Goal: Task Accomplishment & Management: Complete application form

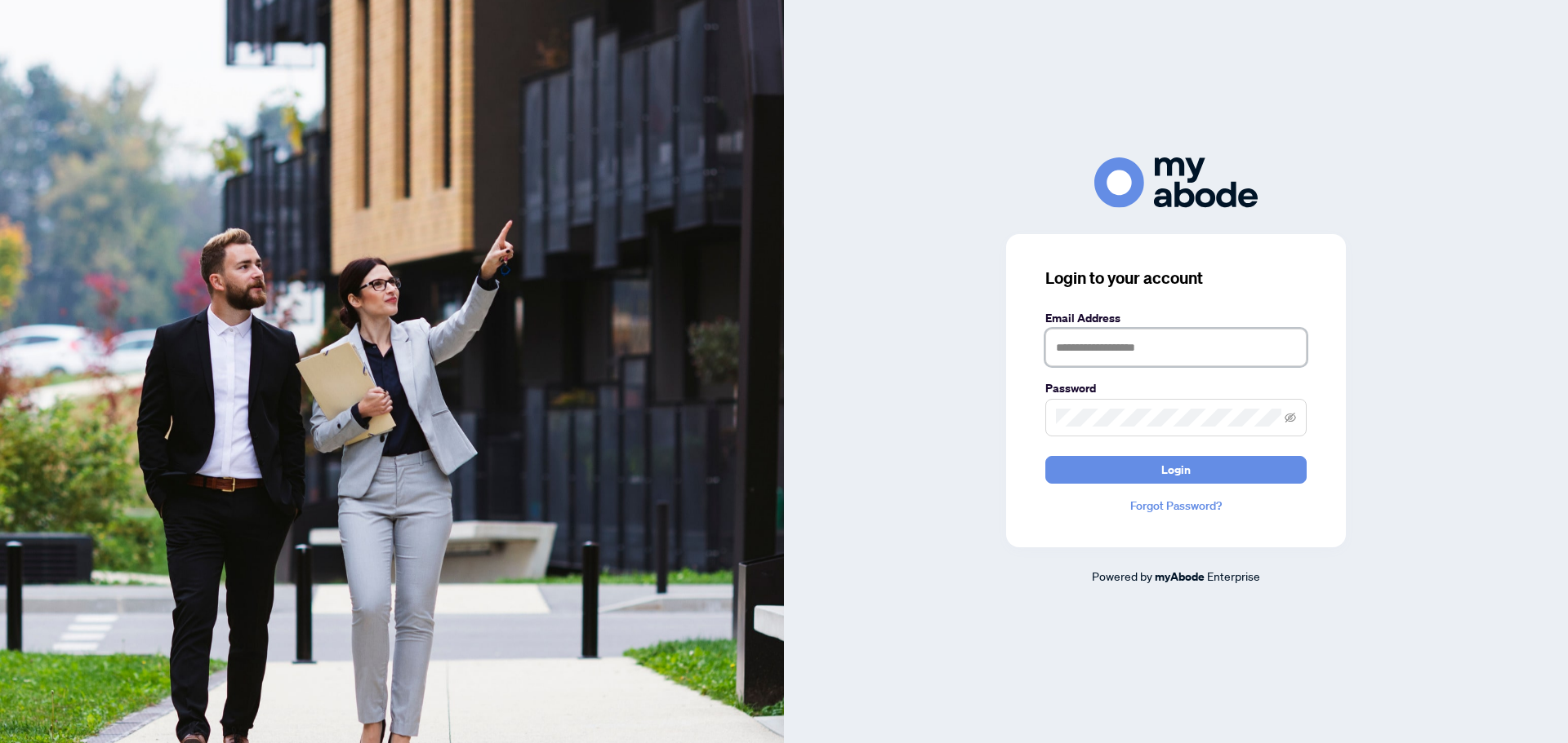
click at [1142, 353] on input "text" at bounding box center [1176, 347] width 261 height 37
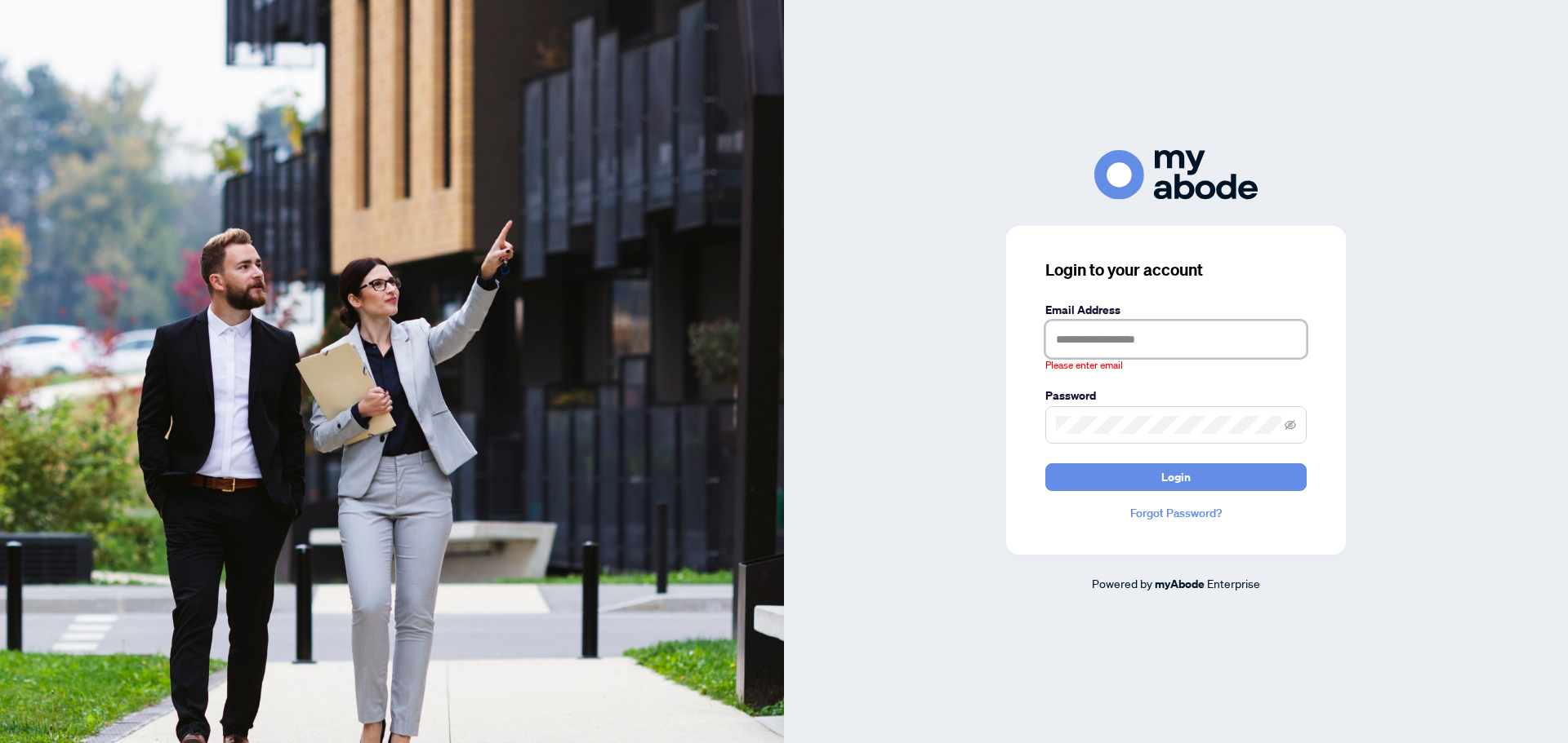
type input "**********"
click at [1045, 464] on button "Login" at bounding box center [1176, 478] width 261 height 28
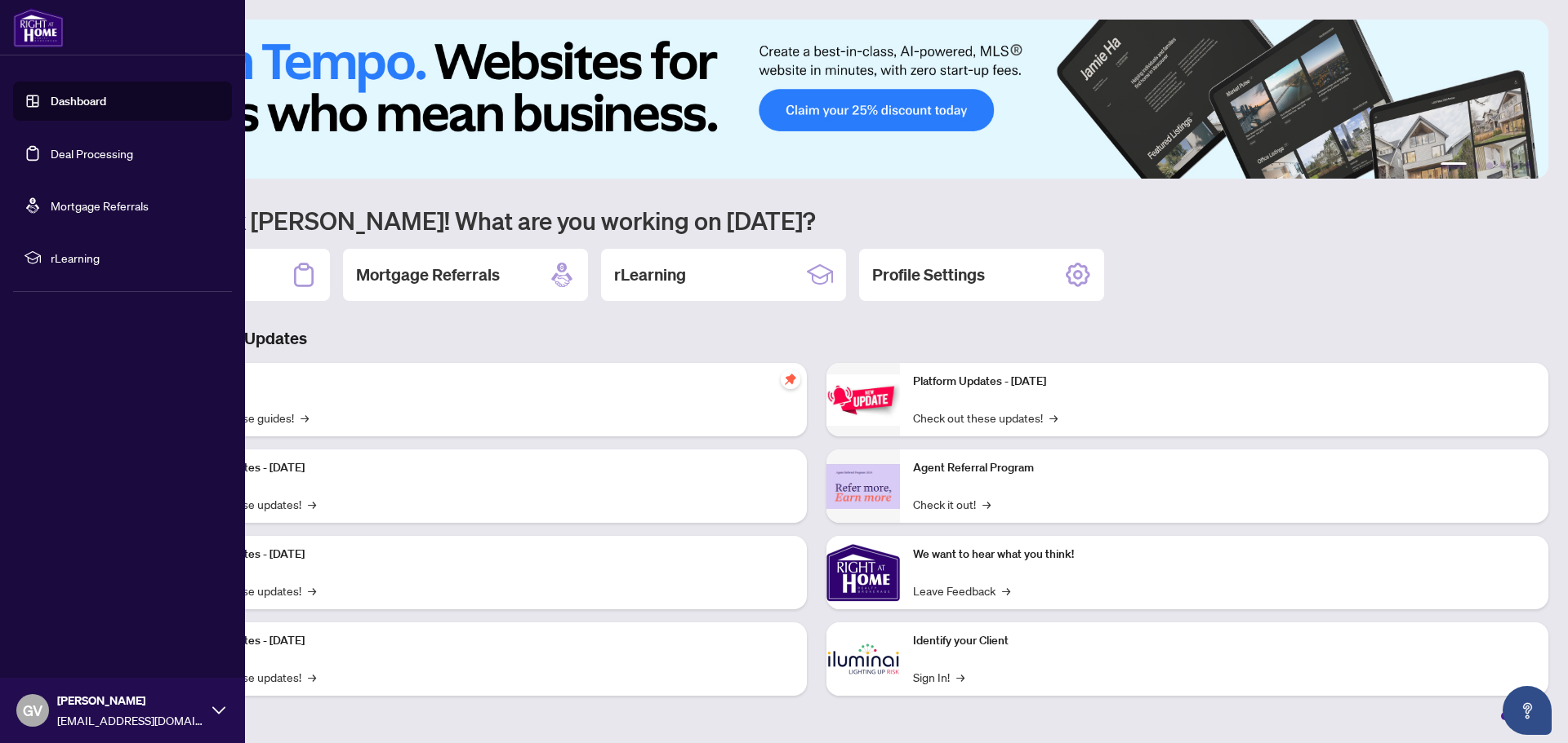
click at [67, 155] on link "Deal Processing" at bounding box center [91, 154] width 83 height 15
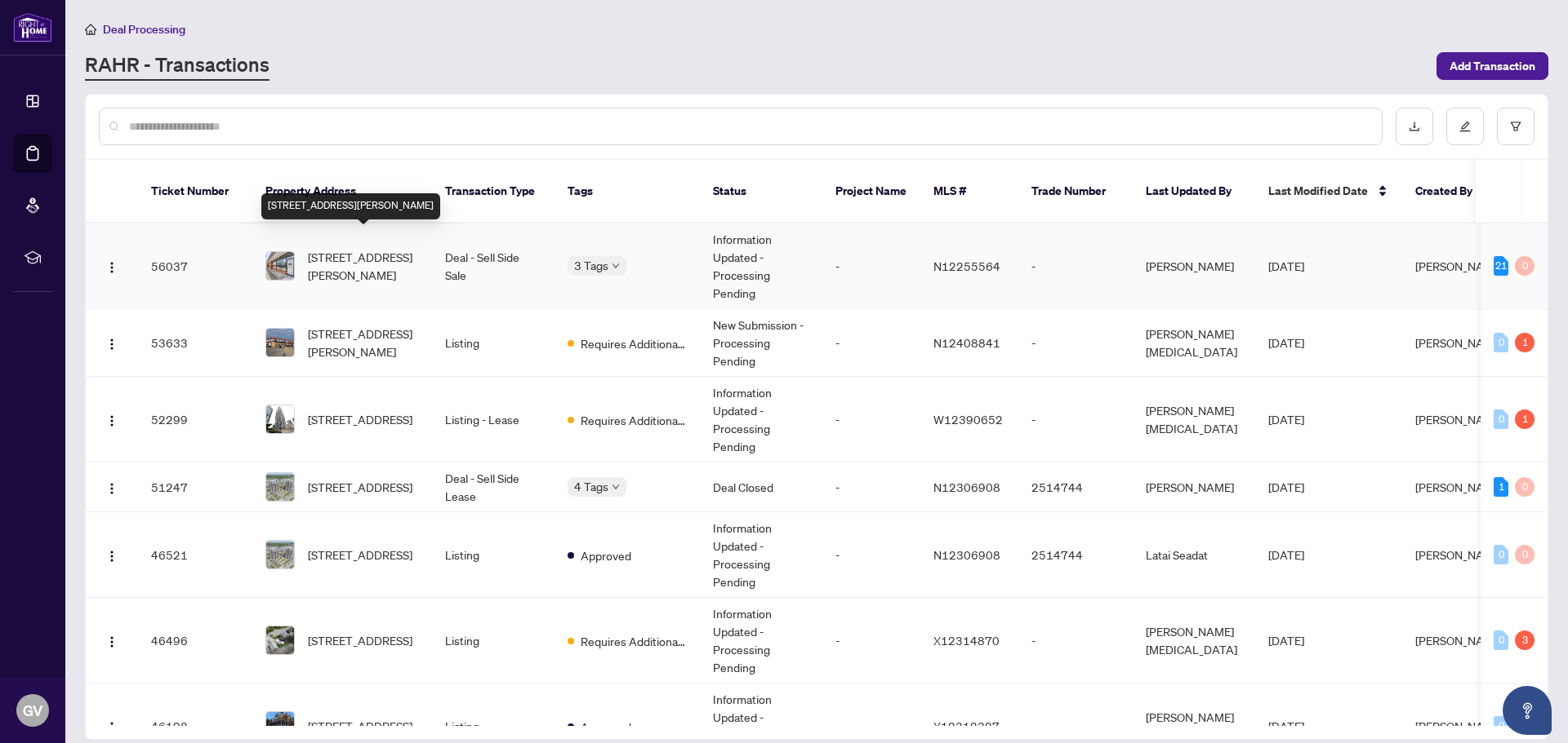
click at [366, 249] on span "[STREET_ADDRESS][PERSON_NAME]" at bounding box center [362, 265] width 111 height 36
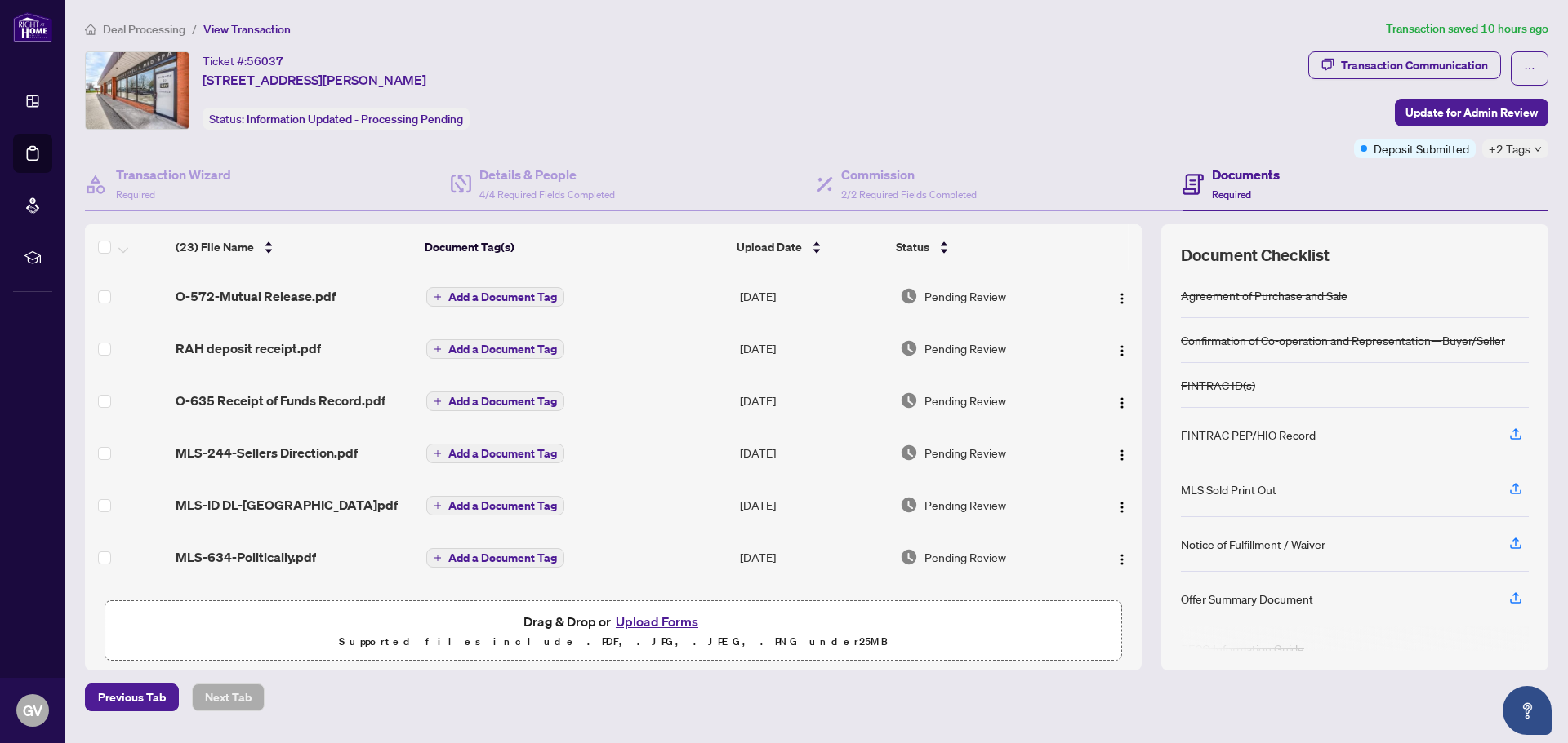
click at [655, 621] on button "Upload Forms" at bounding box center [657, 621] width 92 height 21
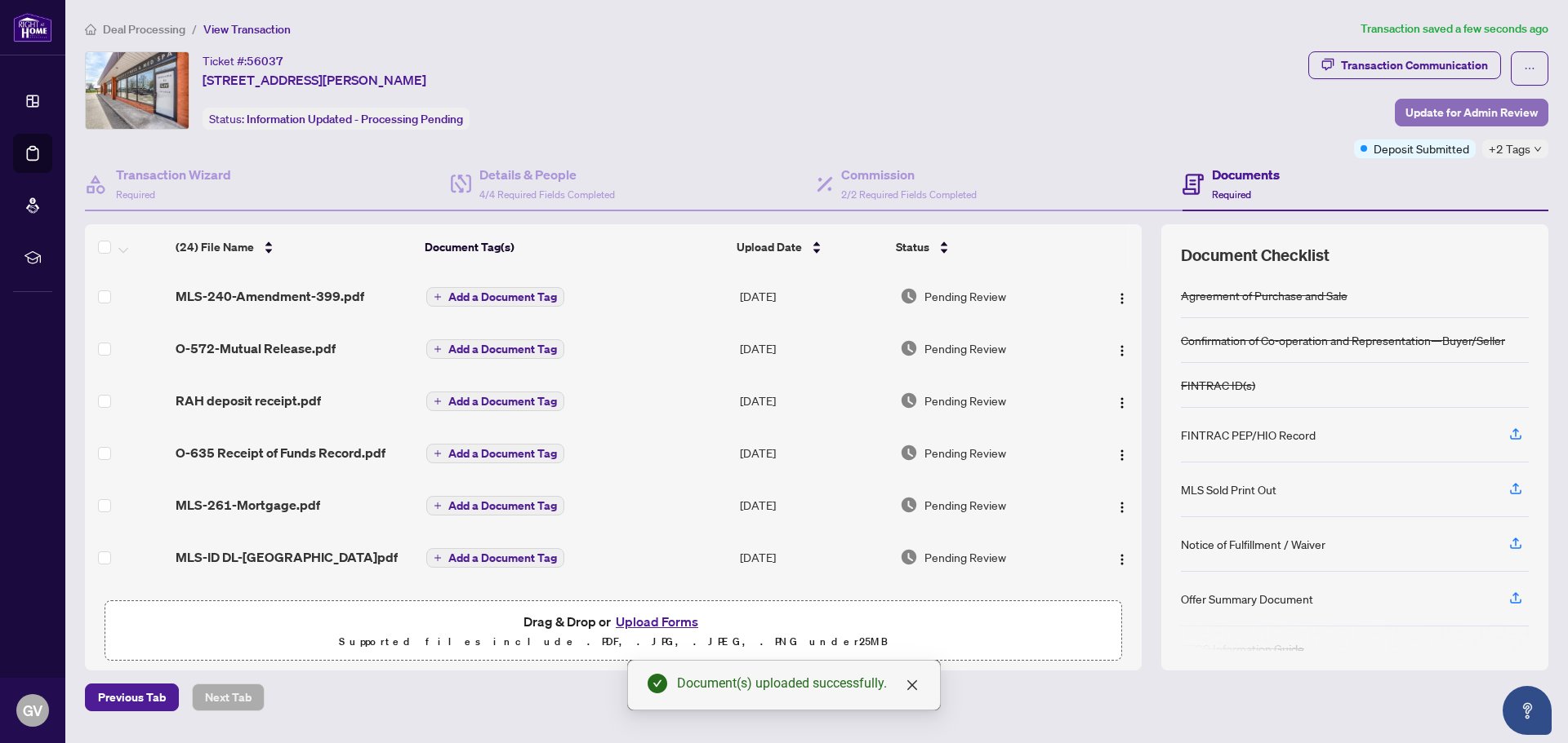
click at [1476, 115] on span "Update for Admin Review" at bounding box center [1471, 113] width 132 height 26
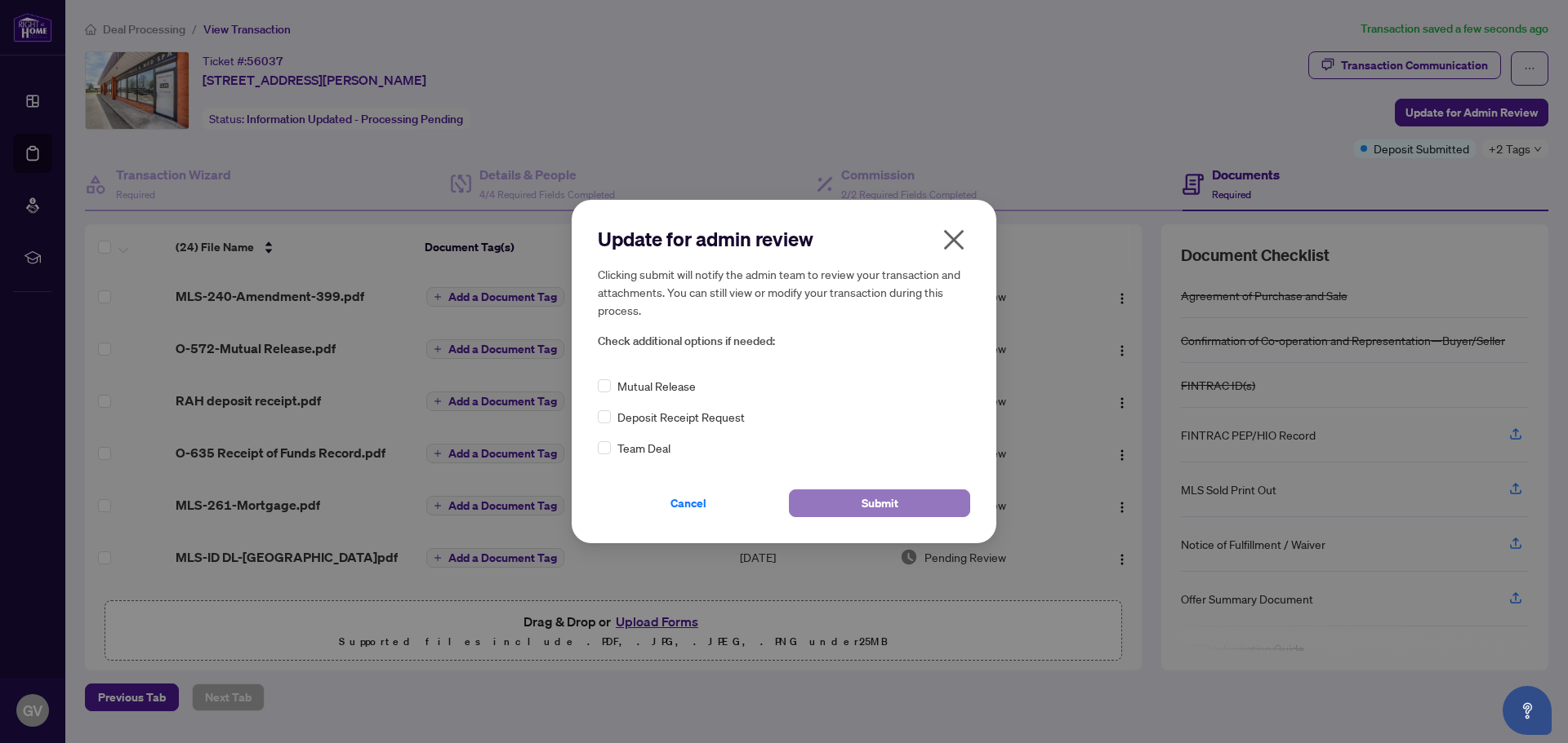
click at [876, 504] on span "Submit" at bounding box center [879, 504] width 36 height 26
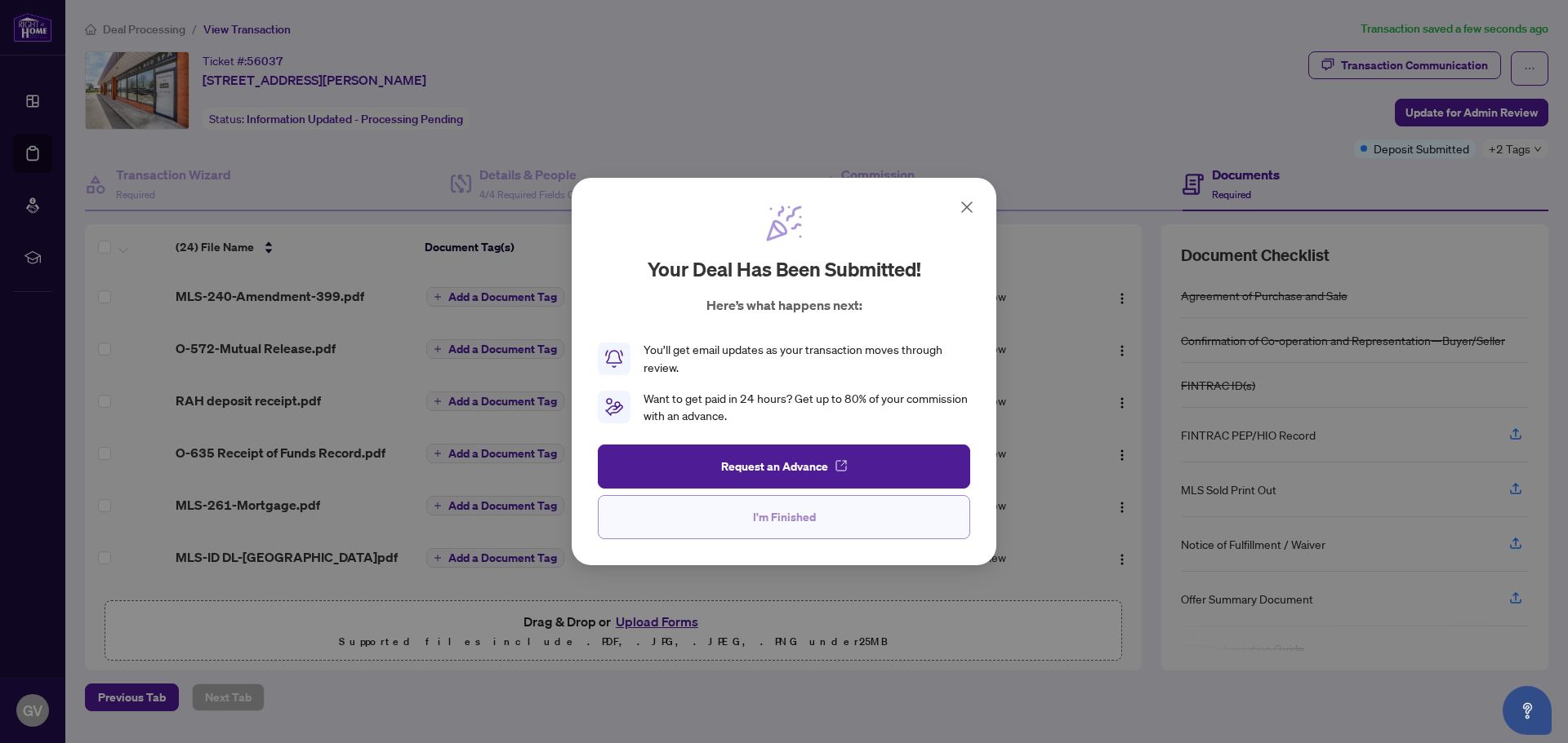
click at [786, 517] on span "I'm Finished" at bounding box center [784, 518] width 62 height 26
